Goal: Information Seeking & Learning: Check status

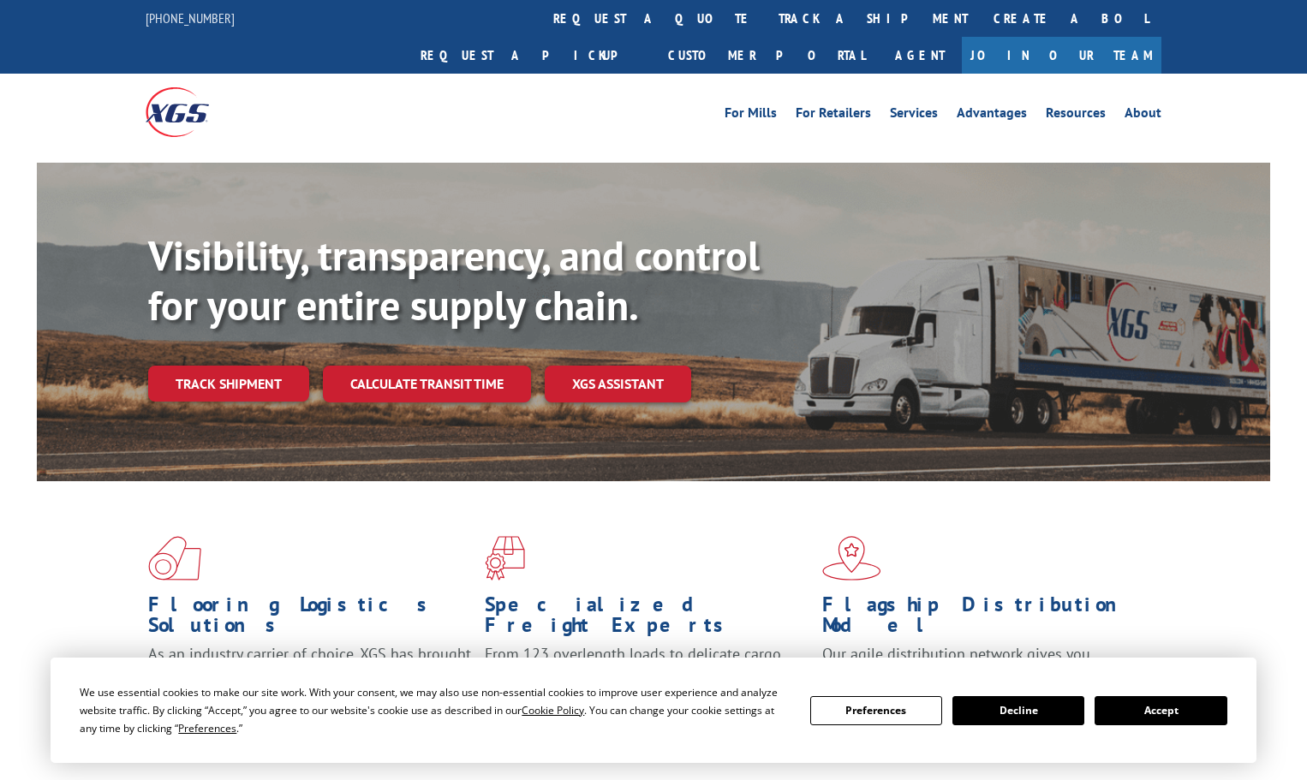
click at [232, 366] on div "Visibility, transparency, and control for your entire supply chain. Track shipm…" at bounding box center [709, 350] width 1122 height 239
click at [247, 366] on link "Track shipment" at bounding box center [228, 384] width 161 height 36
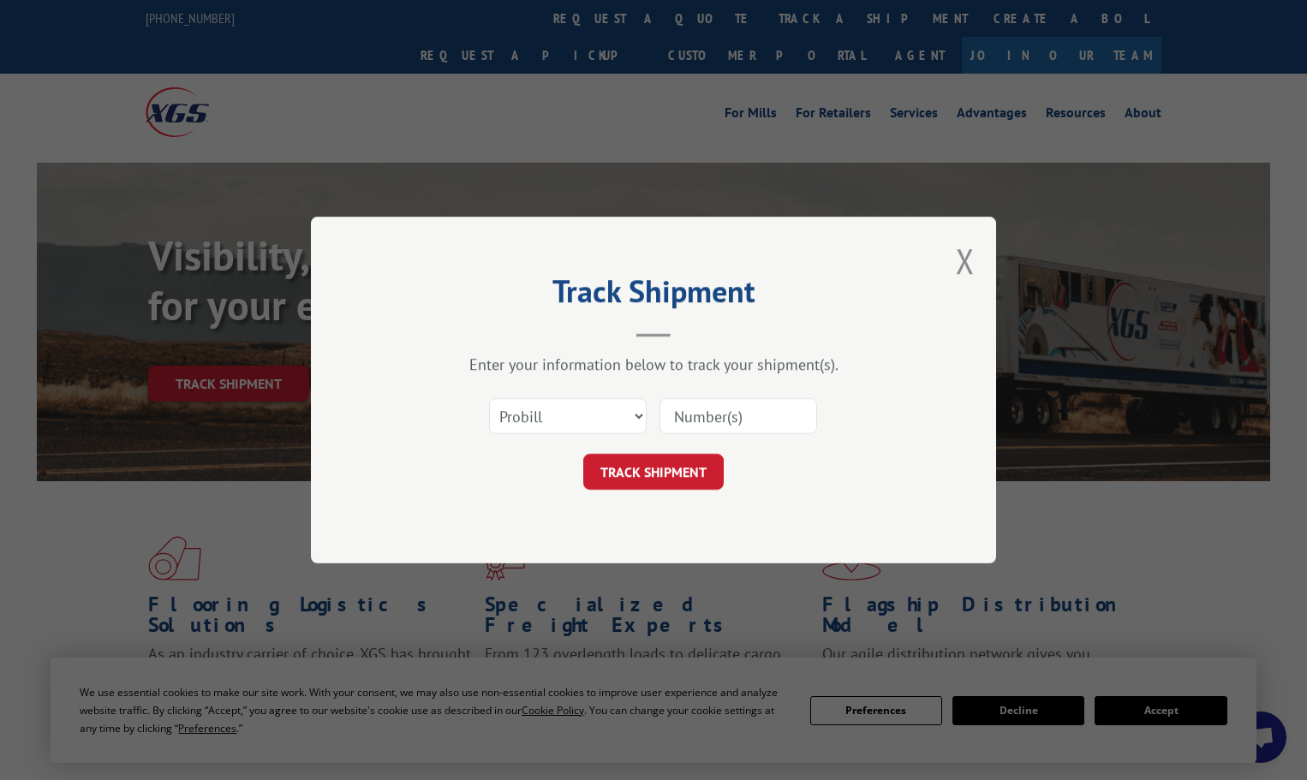
click at [705, 408] on input at bounding box center [738, 416] width 158 height 36
type input "16754900"
click at [583, 454] on button "TRACK SHIPMENT" at bounding box center [653, 472] width 140 height 36
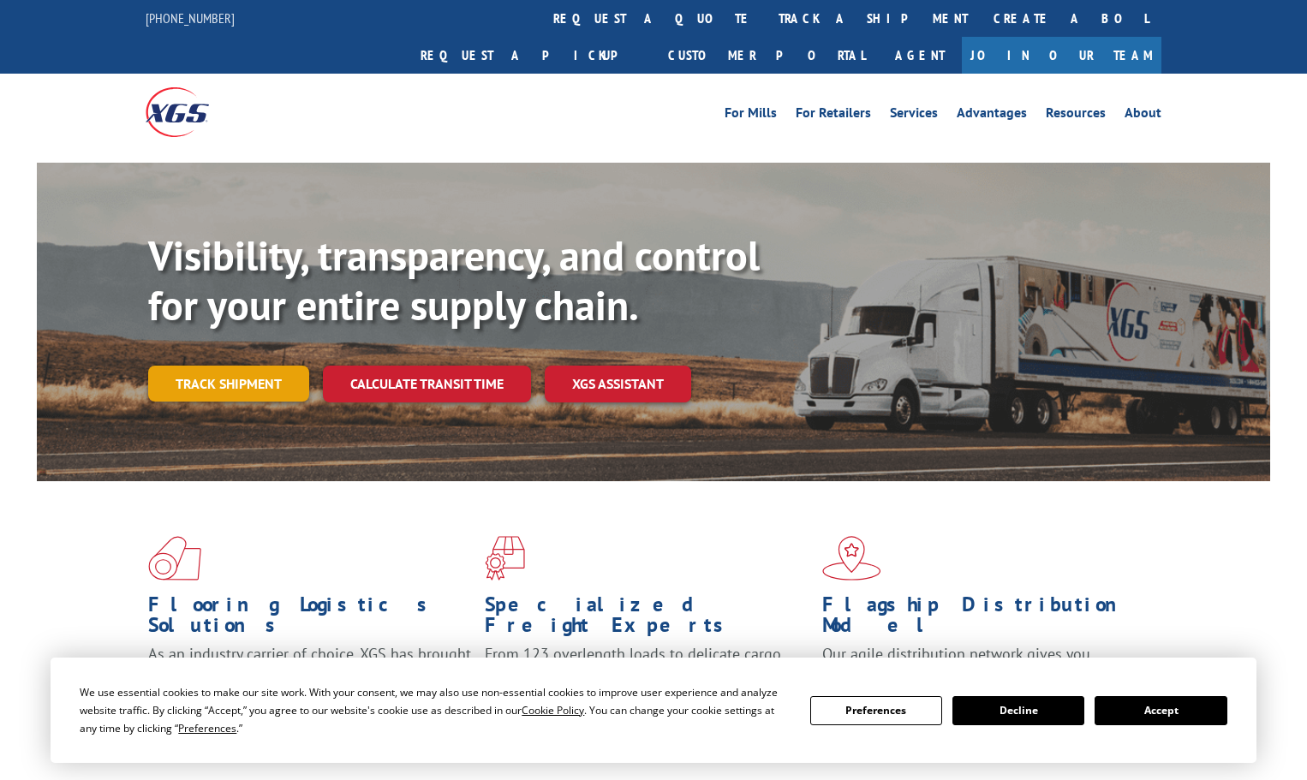
click at [281, 366] on link "Track shipment" at bounding box center [228, 384] width 161 height 36
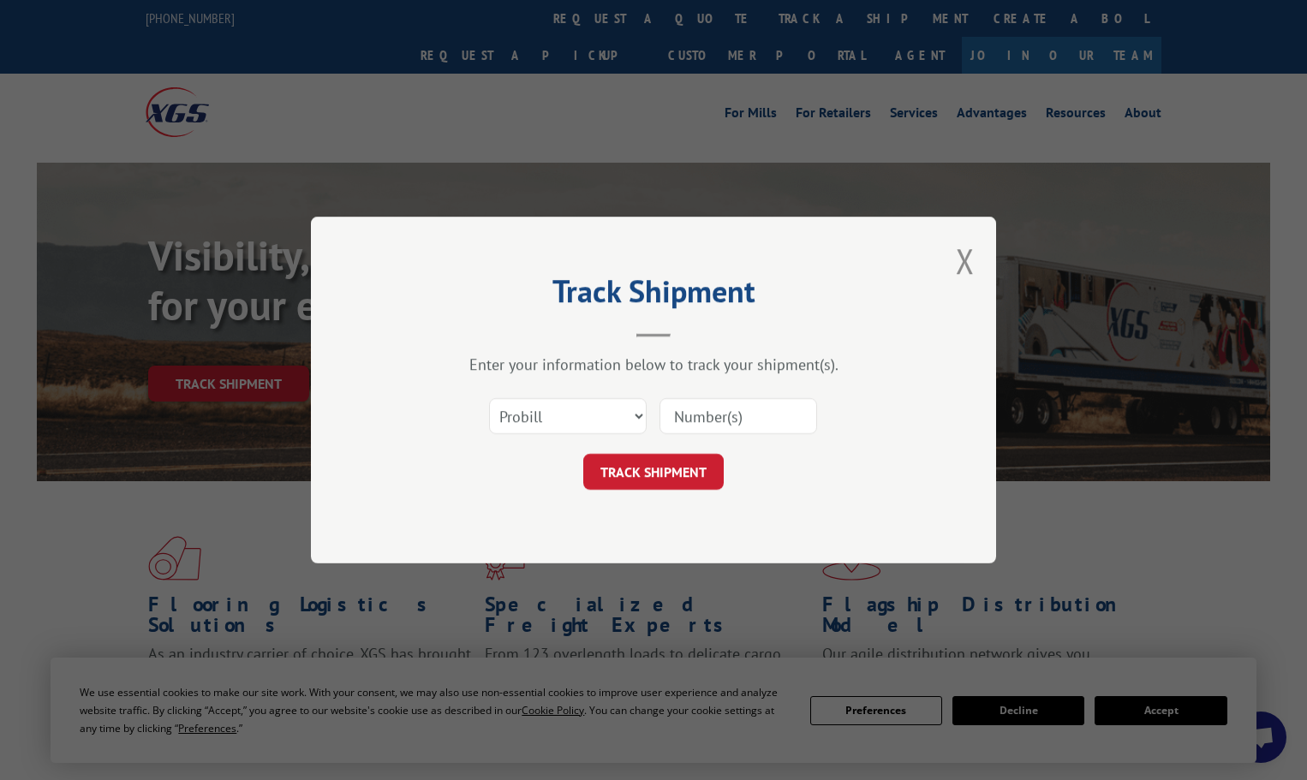
click at [766, 414] on input at bounding box center [738, 416] width 158 height 36
type input "17468807"
click button "TRACK SHIPMENT" at bounding box center [653, 472] width 140 height 36
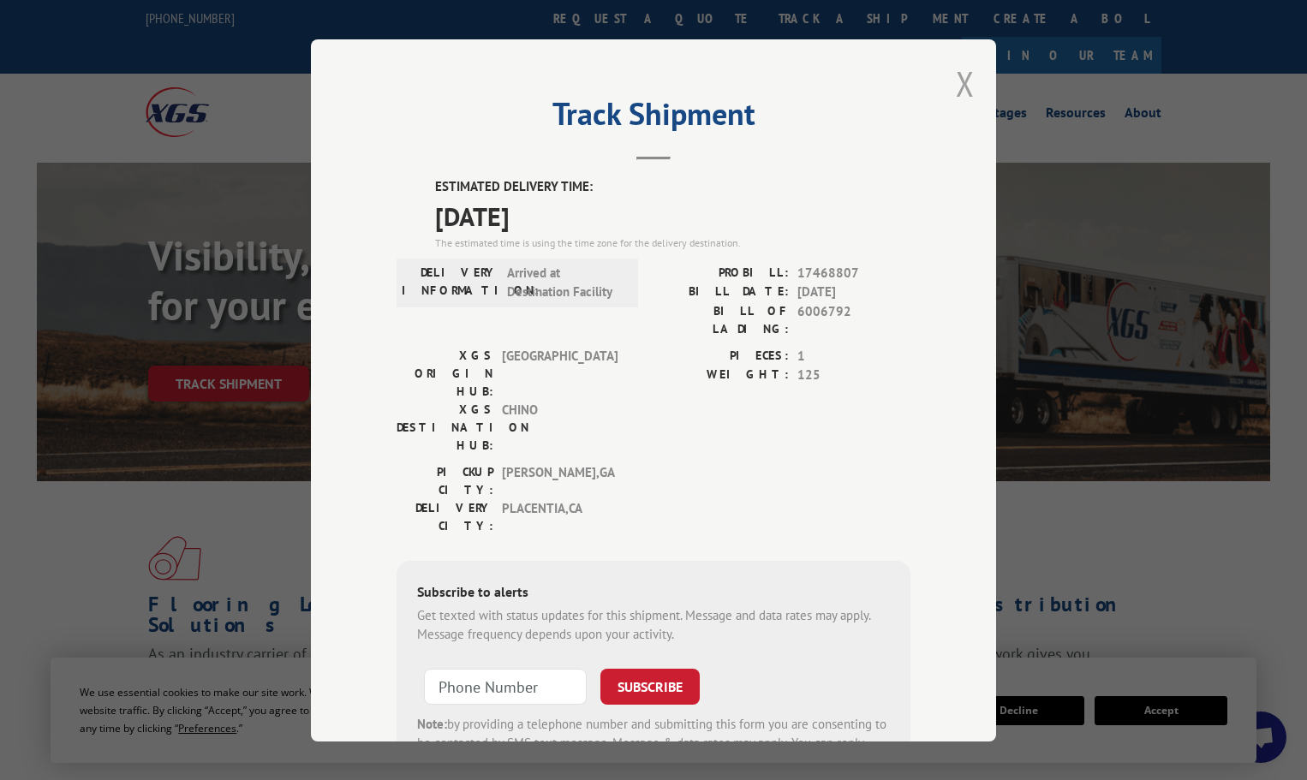
click at [959, 86] on button "Close modal" at bounding box center [965, 83] width 19 height 45
